Goal: Task Accomplishment & Management: Manage account settings

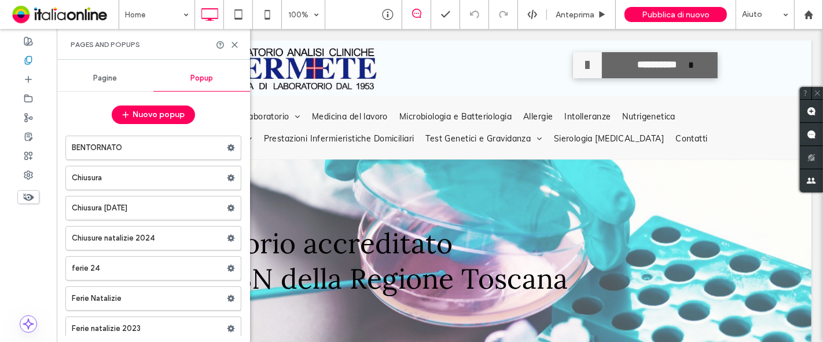
scroll to position [32, 0]
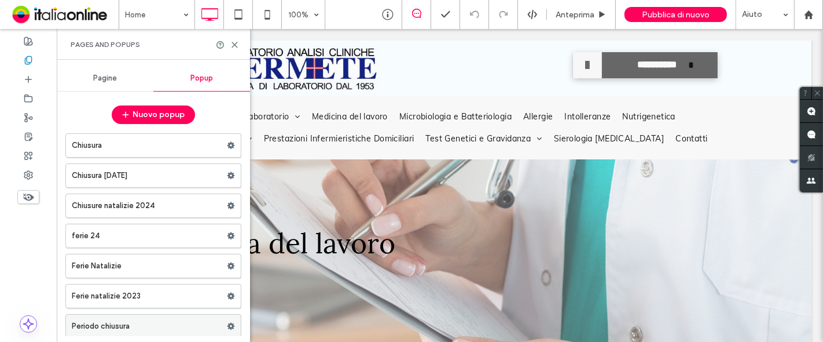
click at [142, 325] on label "Periodo chiusura" at bounding box center [149, 325] width 155 height 23
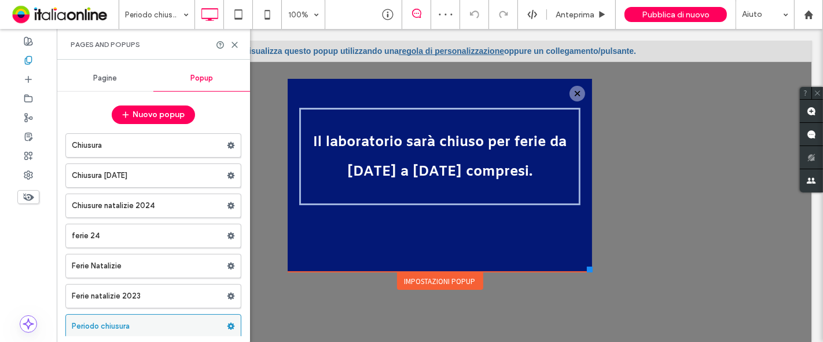
click at [228, 325] on icon at bounding box center [231, 326] width 8 height 8
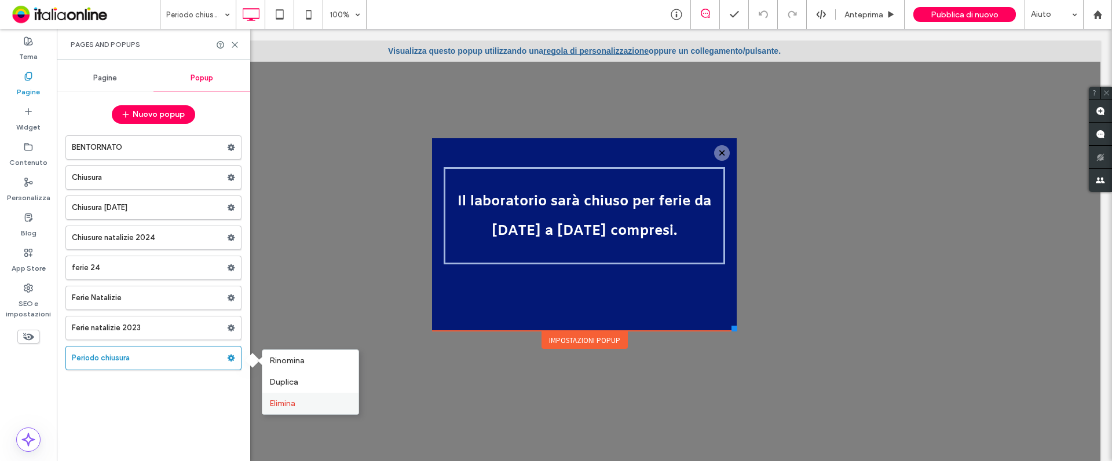
click at [294, 341] on div "Elimina" at bounding box center [310, 403] width 96 height 21
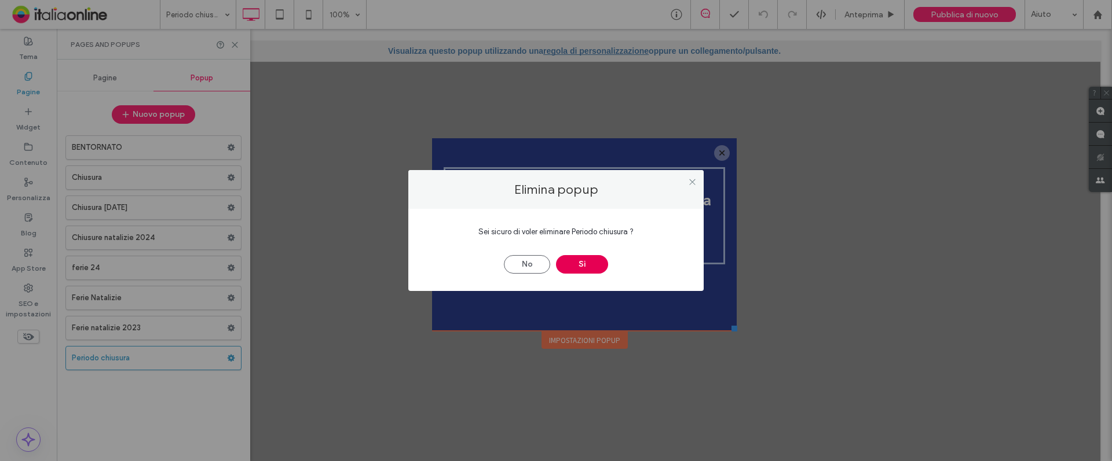
click at [579, 263] on button "Sì" at bounding box center [582, 264] width 52 height 19
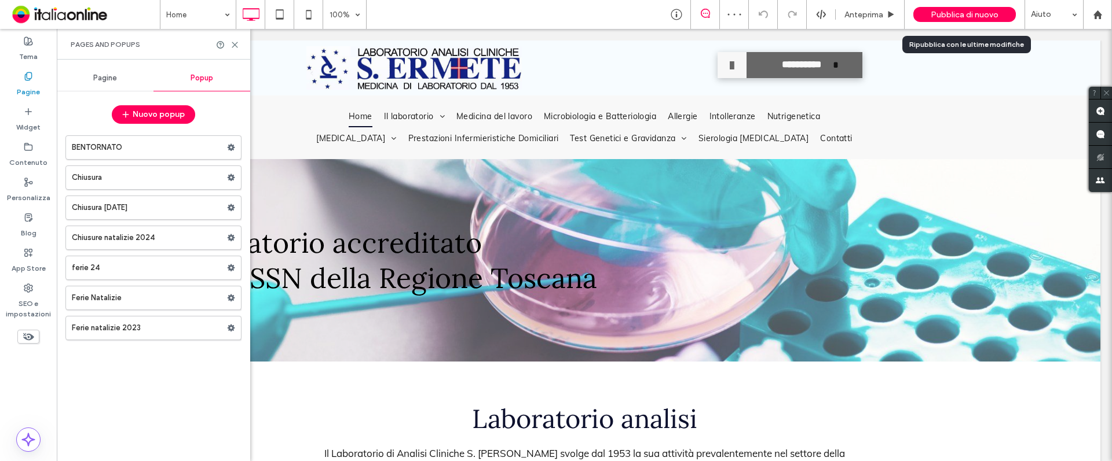
click at [823, 14] on span "Pubblica di nuovo" at bounding box center [964, 15] width 68 height 10
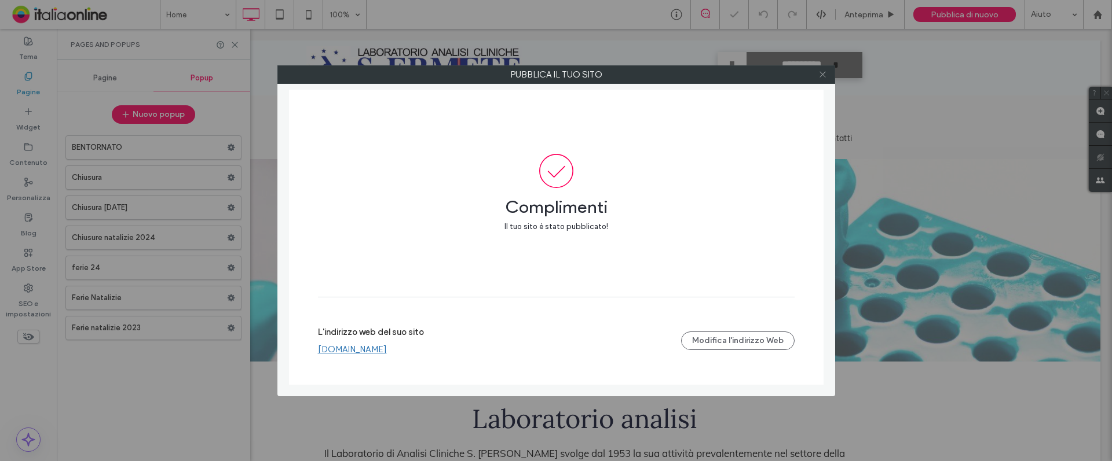
click at [823, 79] on span at bounding box center [822, 74] width 9 height 17
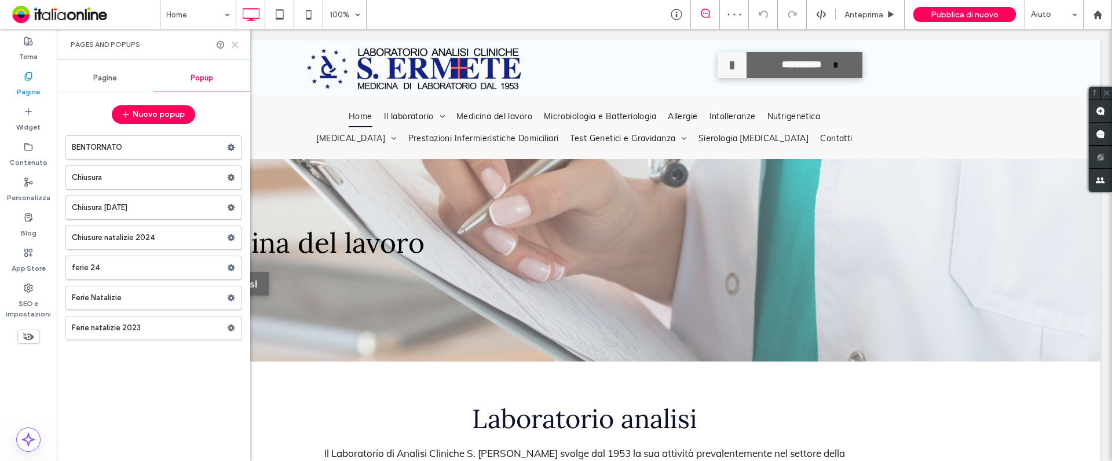
click at [235, 45] on use at bounding box center [234, 44] width 5 height 5
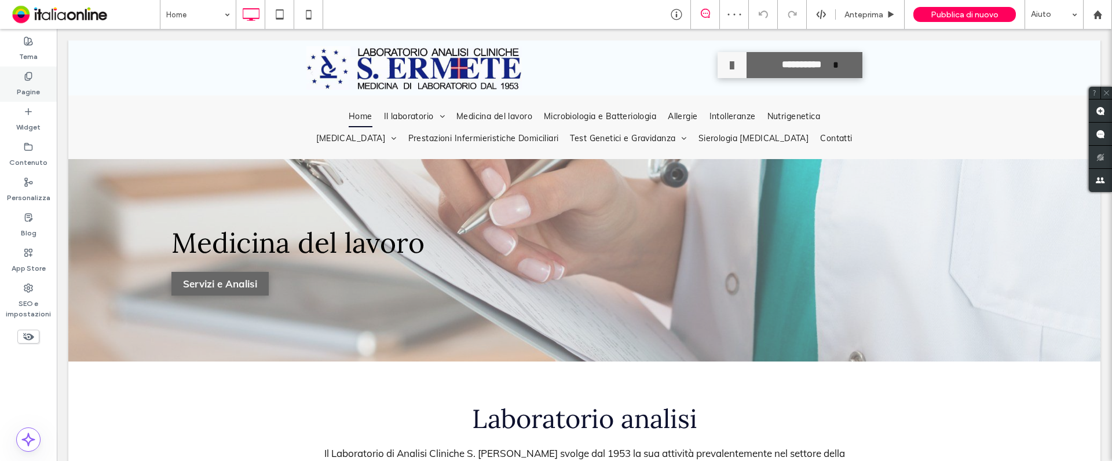
drag, startPoint x: 694, startPoint y: 109, endPoint x: 30, endPoint y: 82, distance: 664.1
click at [30, 82] on label "Pagine" at bounding box center [28, 89] width 23 height 16
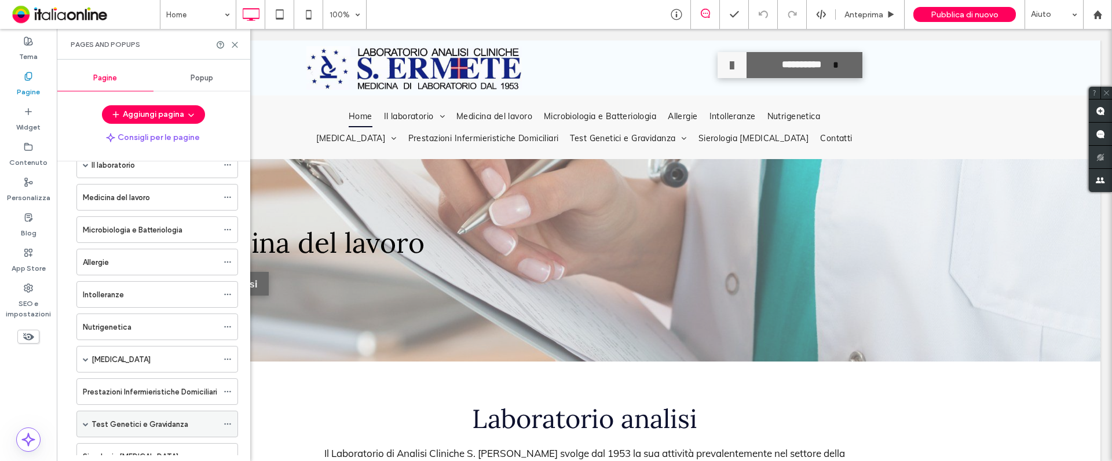
scroll to position [138, 0]
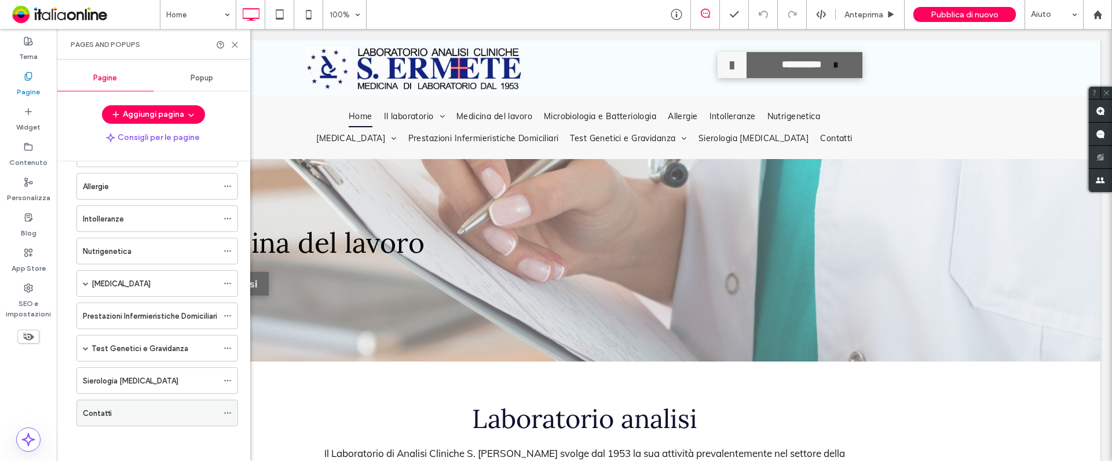
click at [129, 341] on div "Contatti" at bounding box center [150, 414] width 135 height 12
click at [239, 44] on icon at bounding box center [234, 45] width 9 height 9
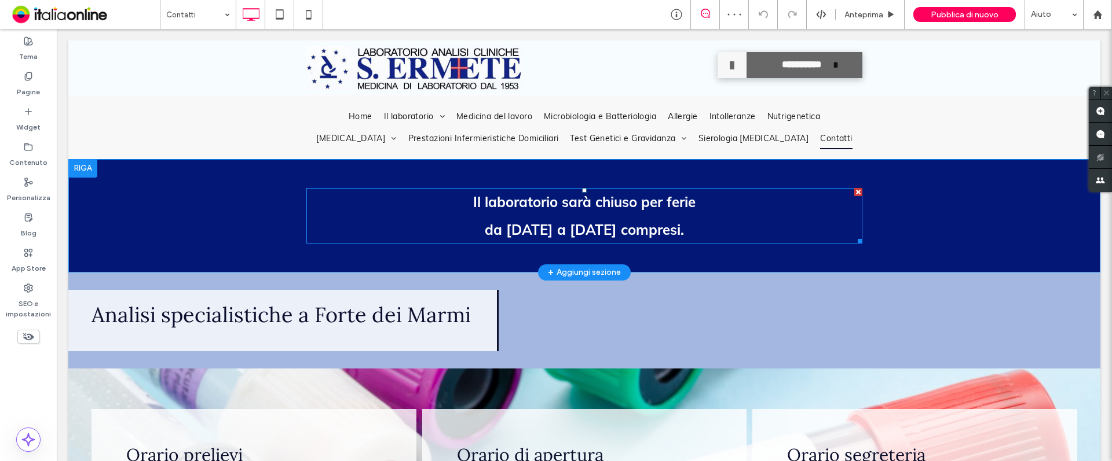
click at [823, 194] on div at bounding box center [858, 192] width 8 height 8
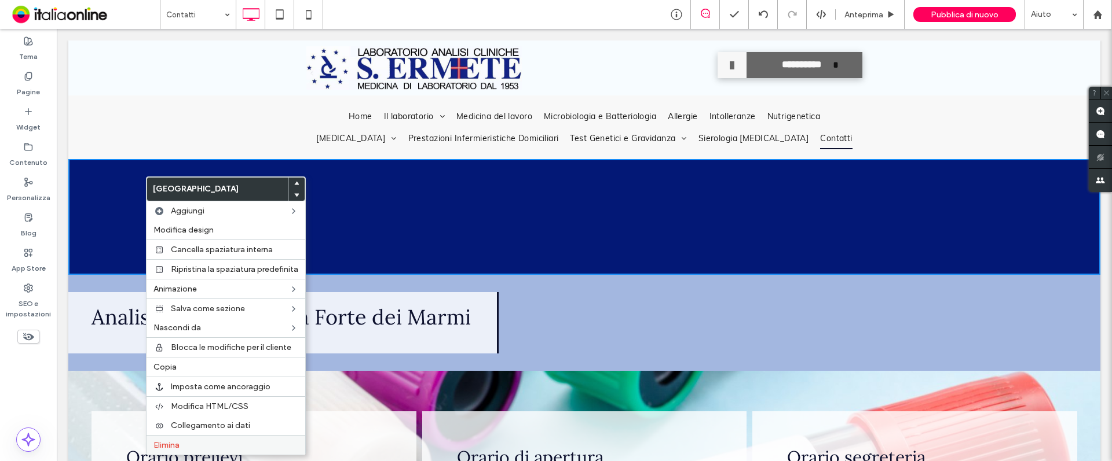
click at [184, 341] on label "Elimina" at bounding box center [225, 446] width 145 height 10
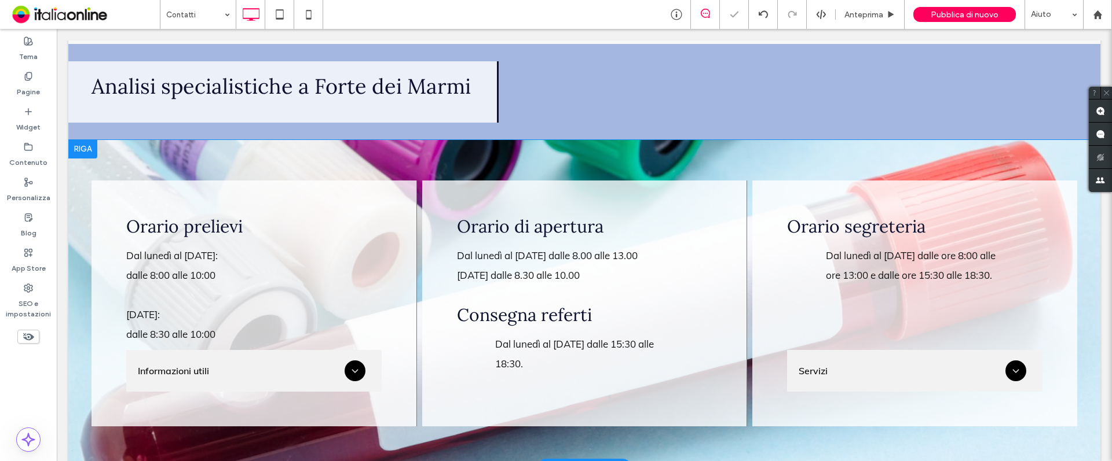
scroll to position [116, 0]
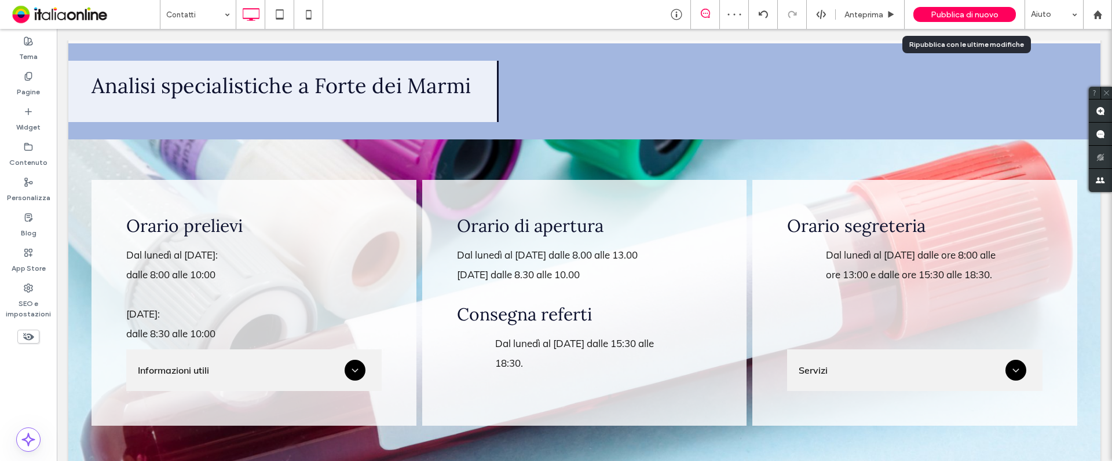
click at [823, 14] on span "Pubblica di nuovo" at bounding box center [964, 15] width 68 height 10
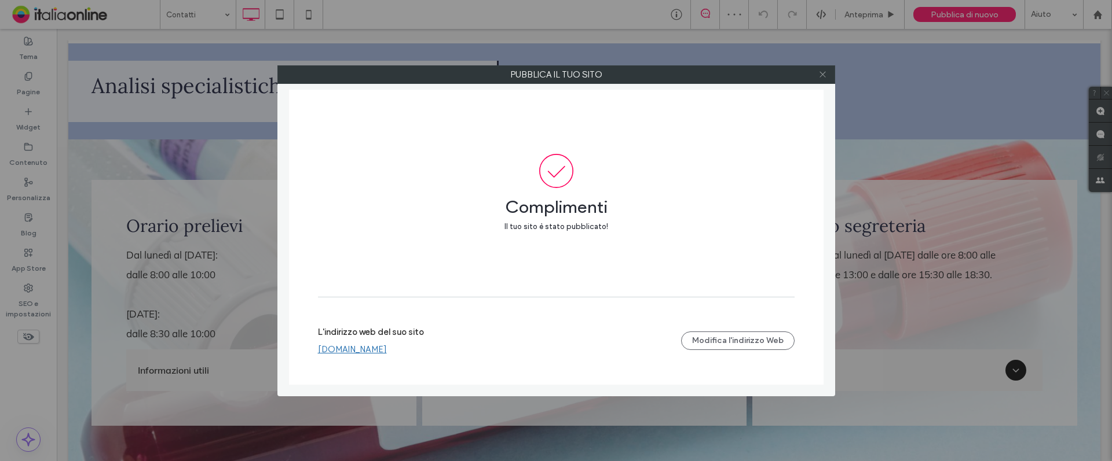
click at [823, 74] on icon at bounding box center [822, 74] width 9 height 9
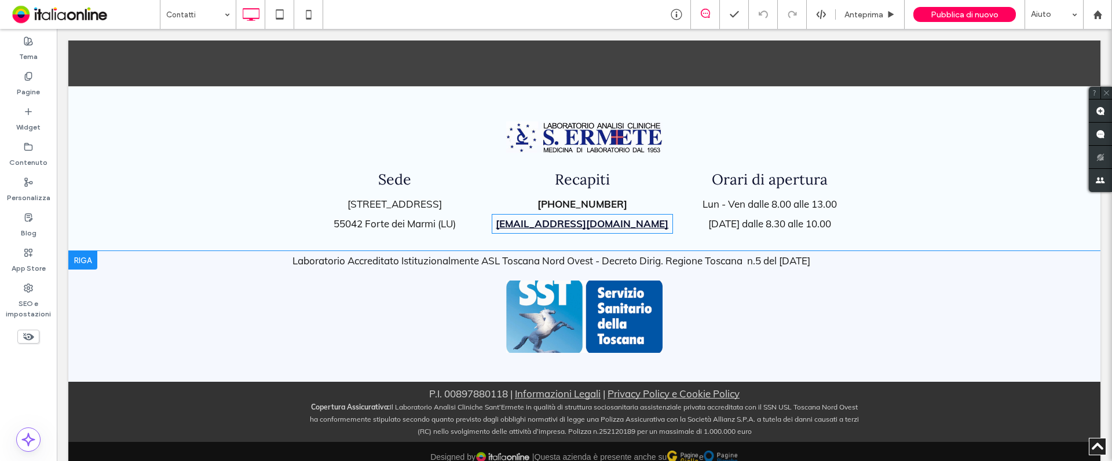
scroll to position [1601, 0]
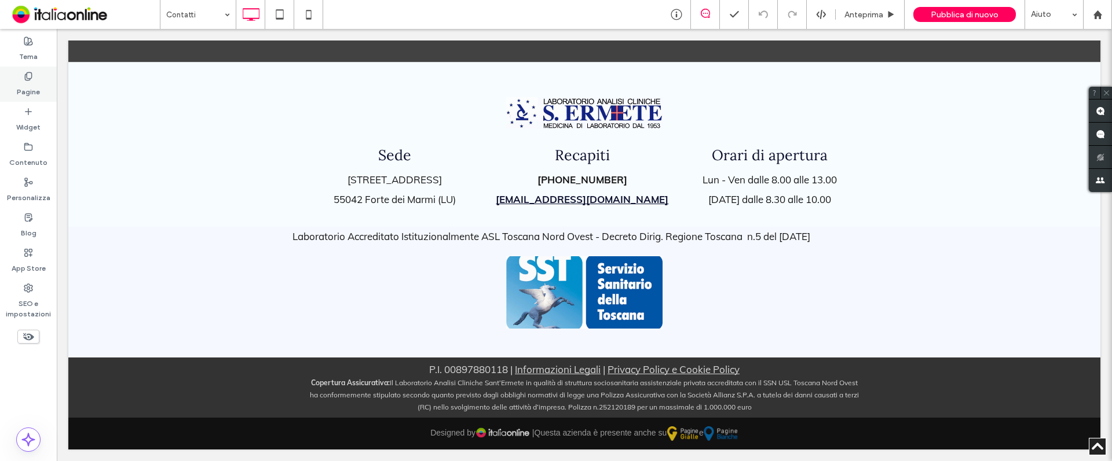
drag, startPoint x: 94, startPoint y: 57, endPoint x: 34, endPoint y: 76, distance: 63.2
click at [34, 76] on div "Pagine" at bounding box center [28, 84] width 57 height 35
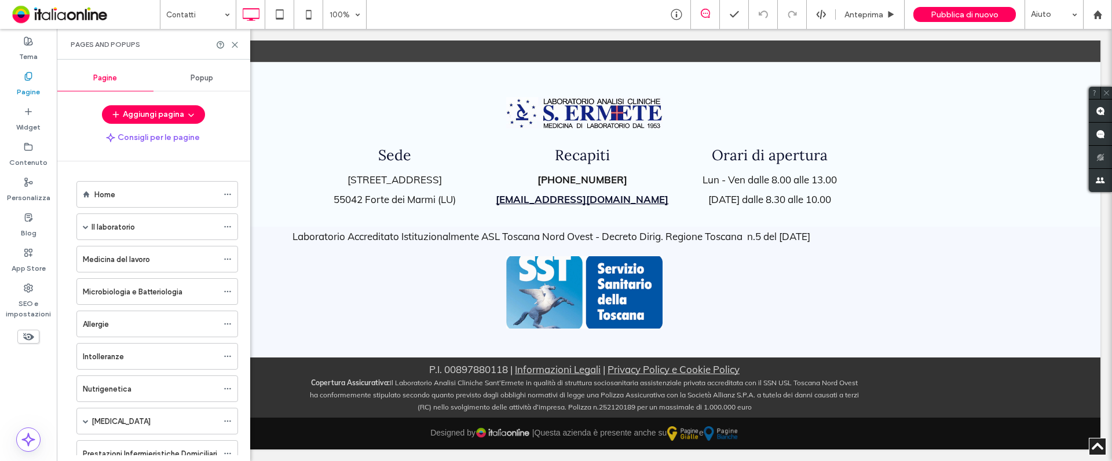
click at [201, 78] on span "Popup" at bounding box center [201, 78] width 23 height 9
